Goal: Task Accomplishment & Management: Manage account settings

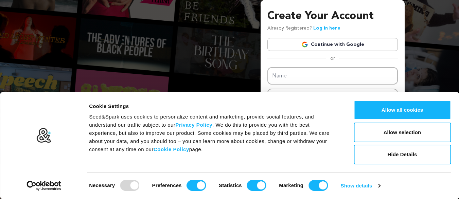
scroll to position [17, 0]
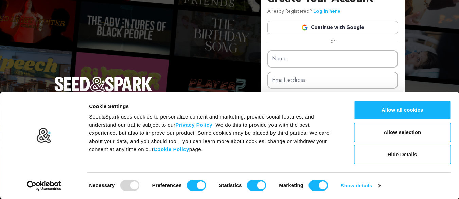
click at [340, 30] on link "Continue with Google" at bounding box center [332, 27] width 131 height 13
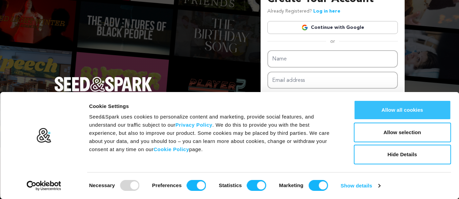
click at [417, 113] on button "Allow all cookies" at bounding box center [402, 110] width 97 height 20
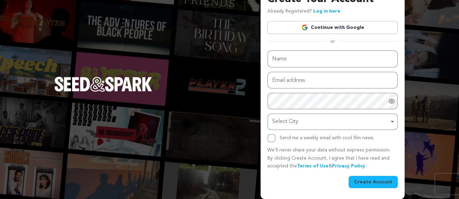
click at [322, 27] on link "Continue with Google" at bounding box center [332, 27] width 131 height 13
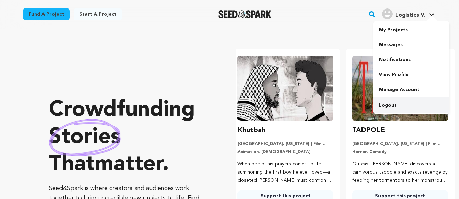
scroll to position [0, 120]
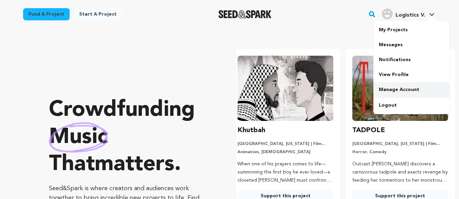
click at [402, 95] on link "Manage Account" at bounding box center [412, 89] width 76 height 15
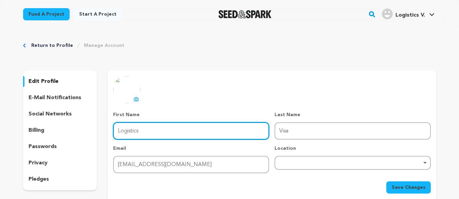
click at [249, 127] on input "Logistics" at bounding box center [191, 130] width 156 height 17
click at [210, 129] on input "Logistics" at bounding box center [191, 130] width 156 height 17
type input "Visa"
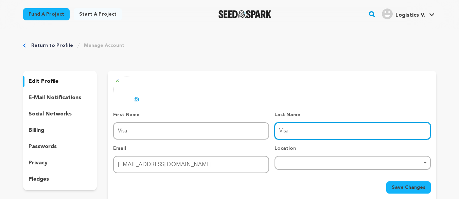
click at [291, 128] on input "Visa" at bounding box center [353, 130] width 156 height 17
type input "Logistics"
click at [298, 165] on div "Remove item" at bounding box center [353, 163] width 156 height 14
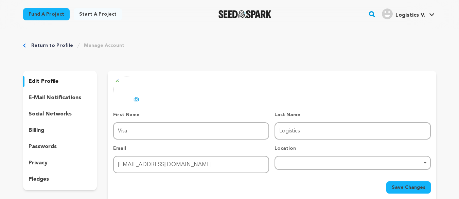
drag, startPoint x: 300, startPoint y: 159, endPoint x: 297, endPoint y: 165, distance: 5.9
click at [299, 161] on div "Remove item" at bounding box center [353, 163] width 156 height 14
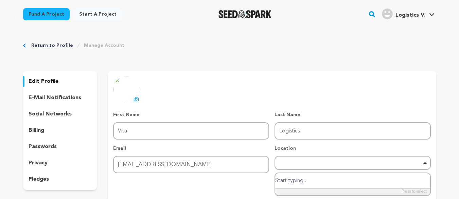
click at [297, 182] on input "search" at bounding box center [352, 180] width 155 height 15
paste input "61 Range Road, Kenwyn 7779"
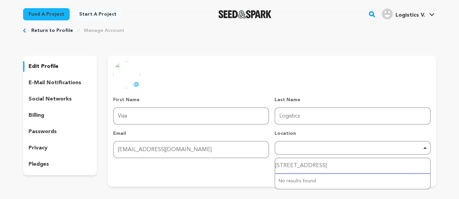
scroll to position [41, 0]
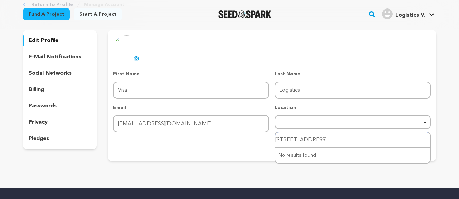
type input "61 Range Road, Kenwyn 7779"
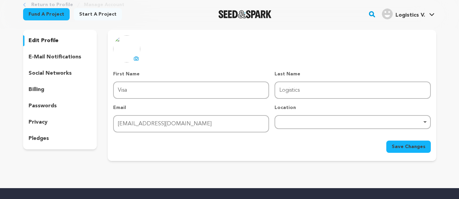
click at [241, 159] on div "uploading spinner upload profile image First Name First Name Visa Last Name Las…" at bounding box center [272, 95] width 328 height 131
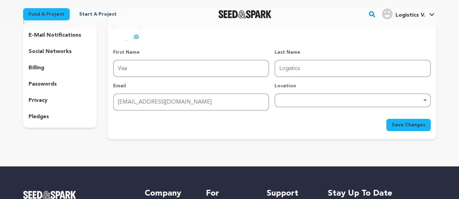
scroll to position [82, 0]
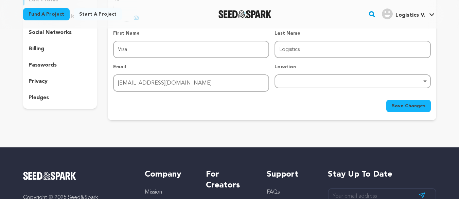
click at [375, 85] on div "Remove item" at bounding box center [353, 81] width 156 height 14
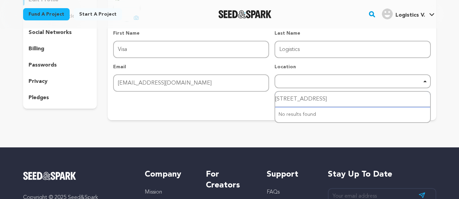
click at [346, 116] on div "No results found" at bounding box center [352, 114] width 155 height 15
click at [357, 100] on input "61 Range Road, Kenwyn 7779" at bounding box center [352, 99] width 155 height 15
click at [322, 101] on input "search" at bounding box center [352, 99] width 155 height 15
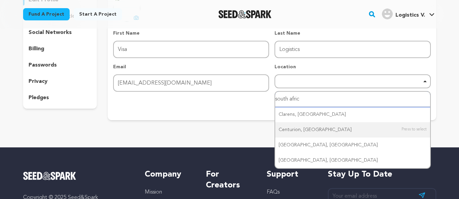
scroll to position [122, 0]
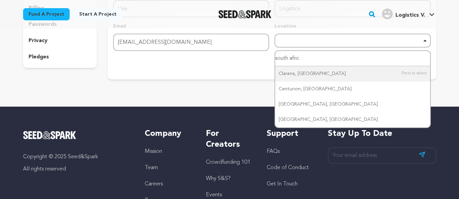
type input "south africa"
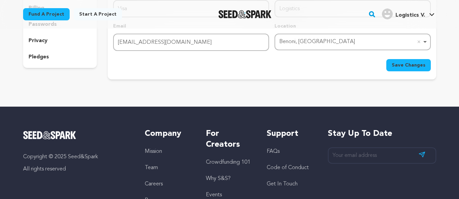
click at [396, 65] on span "Save Changes" at bounding box center [409, 65] width 34 height 7
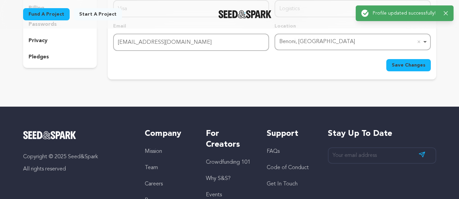
scroll to position [41, 0]
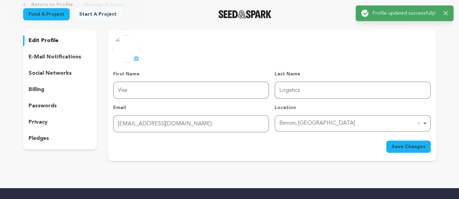
click at [67, 73] on p "social networks" at bounding box center [50, 73] width 43 height 8
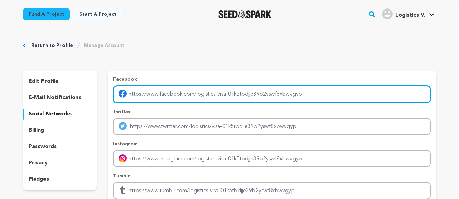
click at [167, 90] on input "Enter facebook profile link" at bounding box center [271, 94] width 317 height 17
type input "[URL][DOMAIN_NAME]"
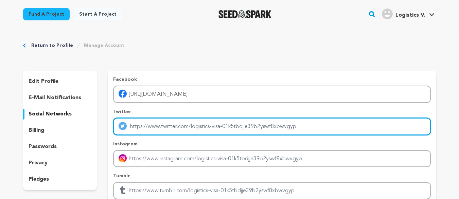
click at [184, 127] on input "Enter twitter profile link" at bounding box center [271, 126] width 317 height 17
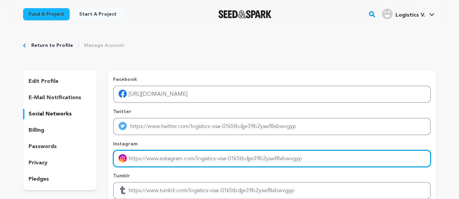
click at [180, 165] on input "Enter instagram handle link" at bounding box center [271, 158] width 317 height 17
type input "[URL][DOMAIN_NAME]"
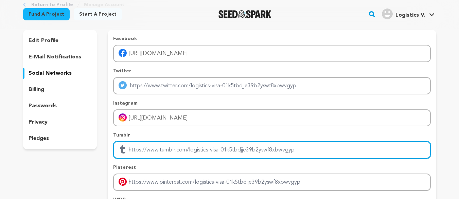
click at [182, 153] on input "Enter tubmlr profile link" at bounding box center [271, 149] width 317 height 17
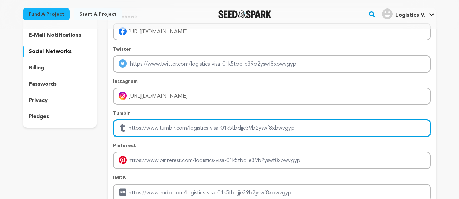
scroll to position [82, 0]
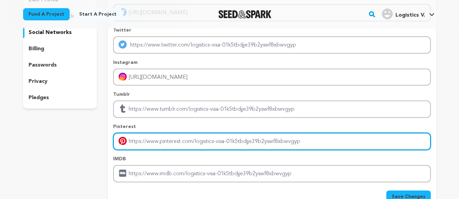
click at [180, 143] on input "Enter pinterest profile link" at bounding box center [271, 141] width 317 height 17
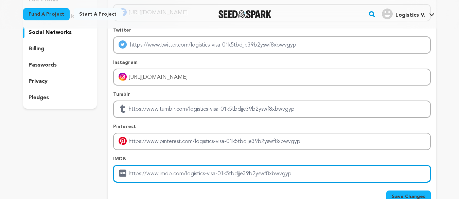
click at [175, 178] on input "Enter IMDB profile link" at bounding box center [271, 173] width 317 height 17
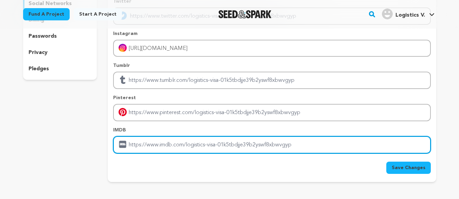
scroll to position [163, 0]
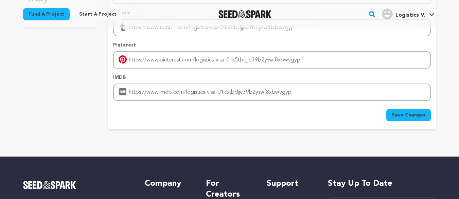
click at [411, 110] on button "Save Changes" at bounding box center [408, 115] width 45 height 12
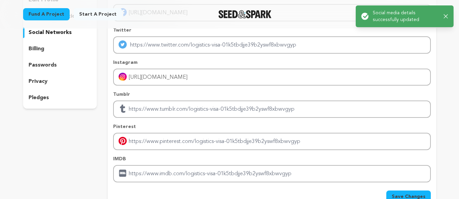
scroll to position [41, 0]
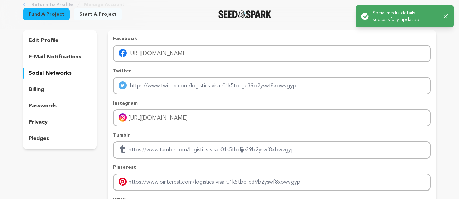
click at [49, 61] on p "e-mail notifications" at bounding box center [55, 57] width 53 height 8
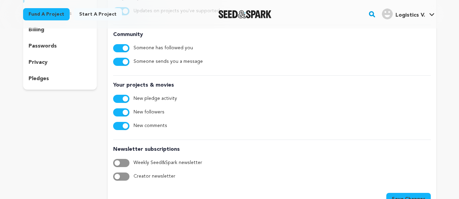
scroll to position [41, 0]
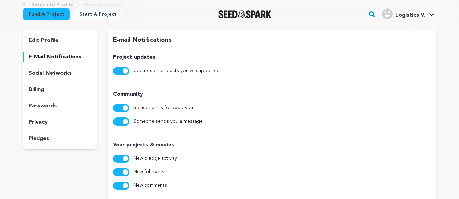
click at [42, 91] on p "billing" at bounding box center [37, 90] width 16 height 8
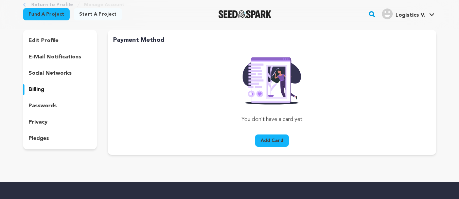
click at [33, 103] on p "passwords" at bounding box center [43, 106] width 28 height 8
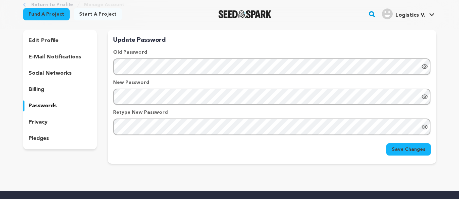
click at [38, 122] on p "privacy" at bounding box center [38, 122] width 19 height 8
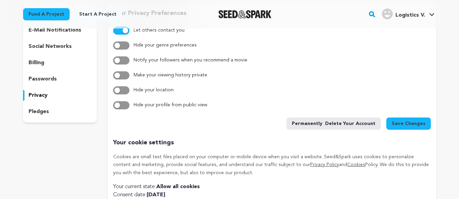
scroll to position [122, 0]
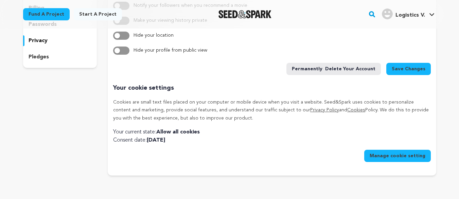
click at [46, 56] on p "pledges" at bounding box center [39, 57] width 20 height 8
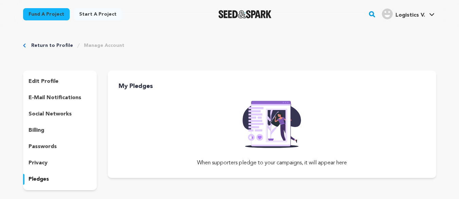
click at [40, 46] on link "Return to Profile" at bounding box center [52, 45] width 42 height 7
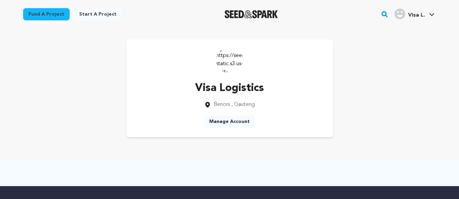
click at [228, 60] on img at bounding box center [229, 59] width 27 height 27
click at [231, 70] on img at bounding box center [229, 59] width 27 height 27
click at [229, 62] on img at bounding box center [229, 59] width 27 height 27
click at [232, 125] on link "Manage Account" at bounding box center [229, 122] width 51 height 12
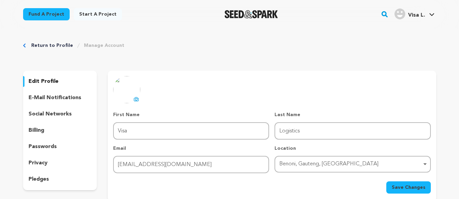
click at [136, 95] on button "uploading spinner upload profile image" at bounding box center [136, 99] width 8 height 8
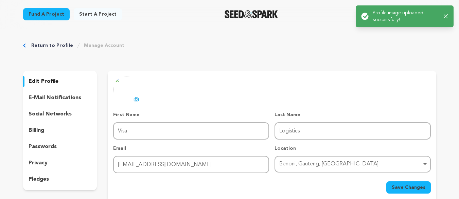
click at [103, 44] on link "Manage Account" at bounding box center [104, 45] width 40 height 7
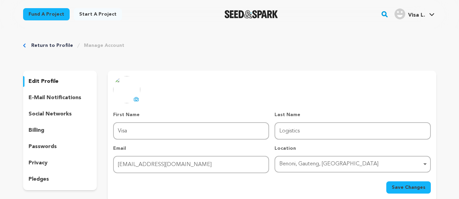
click at [103, 45] on link "Manage Account" at bounding box center [104, 45] width 40 height 7
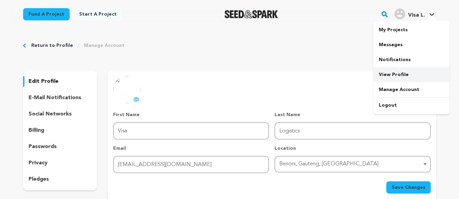
click at [391, 74] on link "View Profile" at bounding box center [412, 74] width 76 height 15
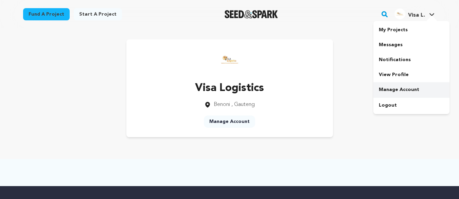
click at [394, 93] on link "Manage Account" at bounding box center [412, 89] width 76 height 15
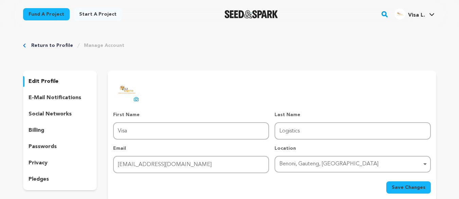
click at [409, 191] on button "Save Changes" at bounding box center [408, 188] width 45 height 12
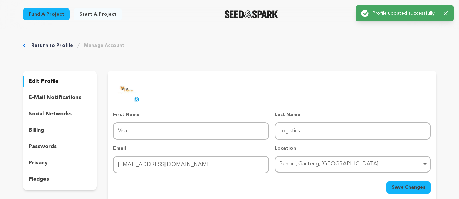
click at [228, 106] on div "uploading spinner upload profile image First Name First Name Visa Last Name Las…" at bounding box center [271, 135] width 317 height 118
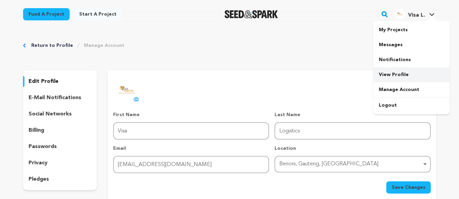
click at [395, 74] on link "View Profile" at bounding box center [412, 74] width 76 height 15
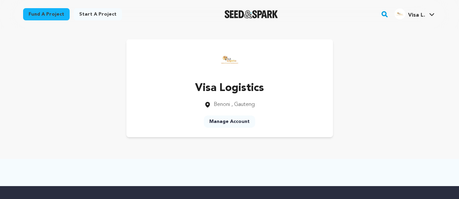
click at [238, 120] on link "Manage Account" at bounding box center [229, 122] width 51 height 12
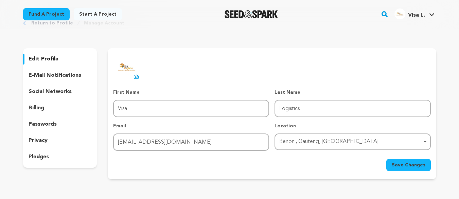
scroll to position [41, 0]
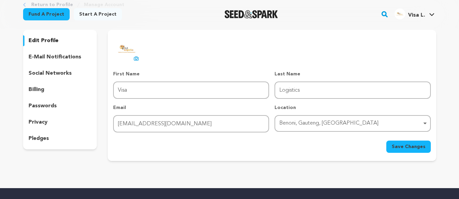
click at [421, 14] on span "Visa L." at bounding box center [416, 15] width 17 height 5
click at [429, 14] on icon at bounding box center [431, 14] width 5 height 3
